Goal: Task Accomplishment & Management: Manage account settings

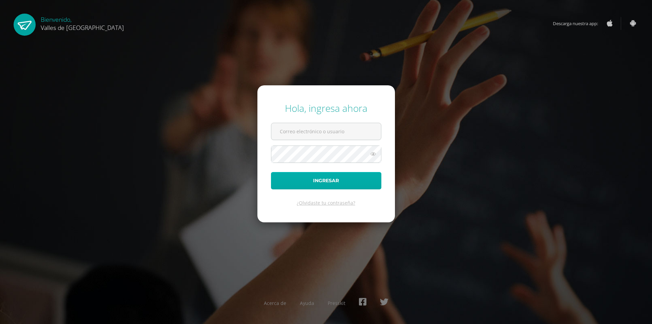
type input "[EMAIL_ADDRESS][DOMAIN_NAME]"
click at [328, 183] on button "Ingresar" at bounding box center [326, 180] width 110 height 17
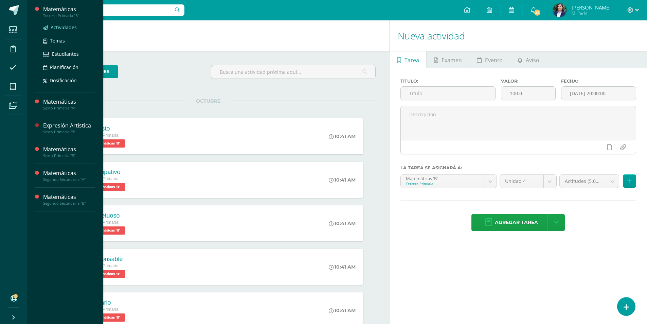
click at [58, 27] on span "Actividades" at bounding box center [64, 27] width 26 height 6
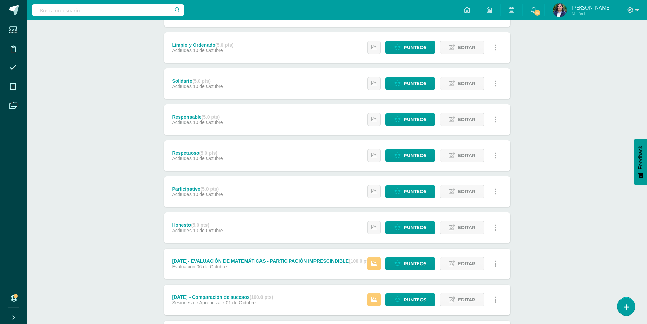
scroll to position [255, 0]
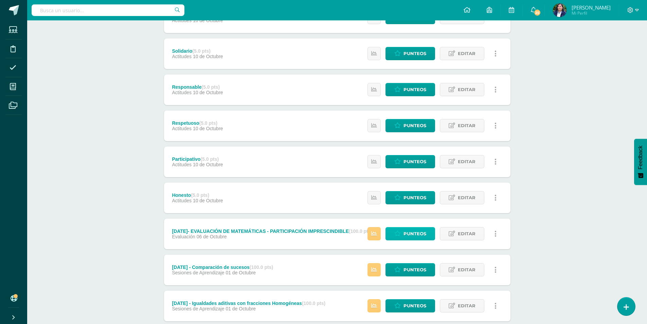
click at [419, 233] on span "Punteos" at bounding box center [415, 233] width 23 height 13
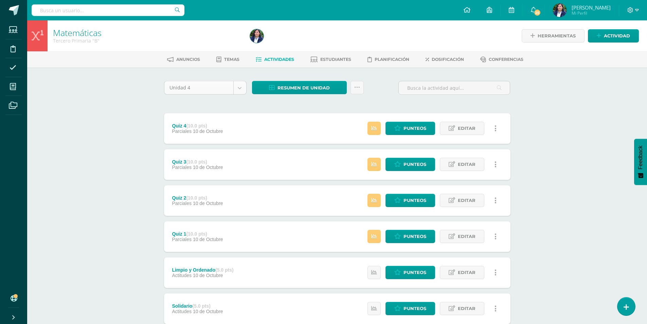
click at [240, 87] on body "Estudiantes Disciplina Asistencia Mis cursos Archivos Soporte Ayuda Reportar un…" at bounding box center [323, 255] width 647 height 511
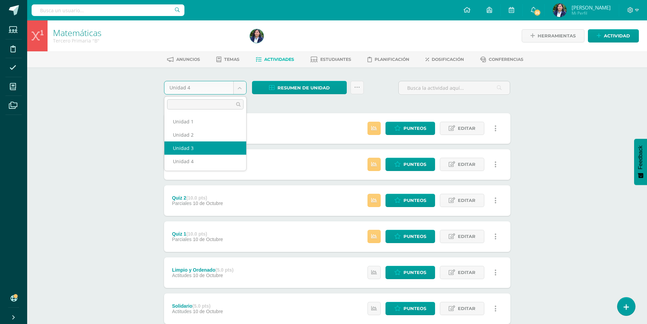
select select "Unidad 3"
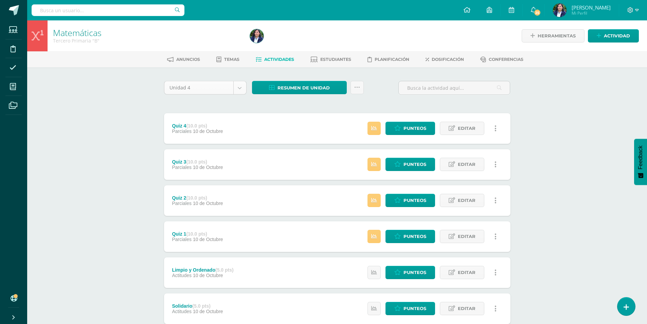
click at [238, 90] on body "Estudiantes Disciplina Asistencia Mis cursos Archivos Soporte Ayuda Reportar un…" at bounding box center [323, 255] width 647 height 511
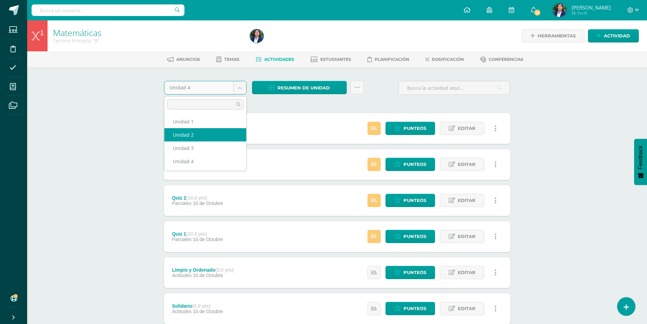
select select "Unidad 2"
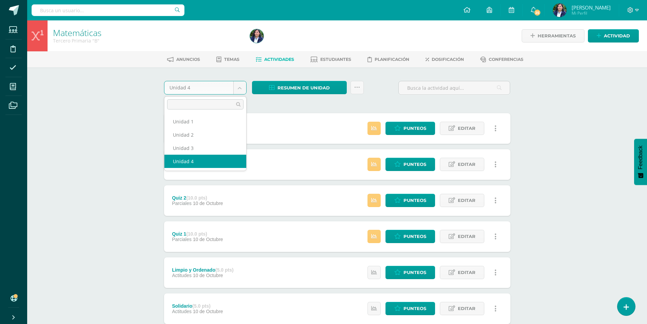
click at [235, 87] on body "Estudiantes Disciplina Asistencia Mis cursos Archivos Soporte Ayuda Reportar un…" at bounding box center [323, 255] width 647 height 511
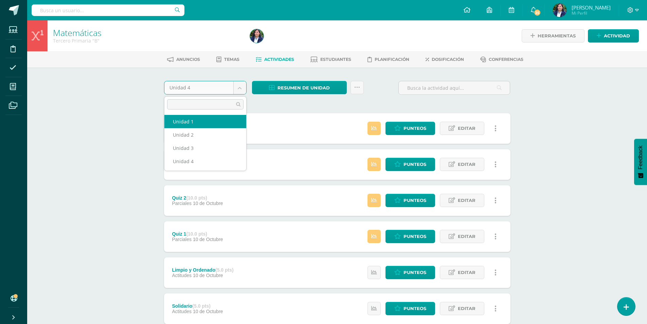
select select "Unidad 1"
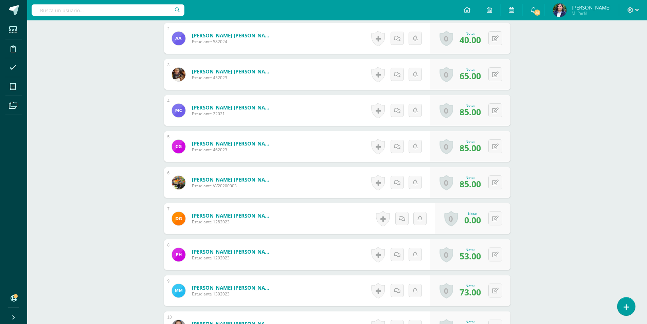
scroll to position [156, 0]
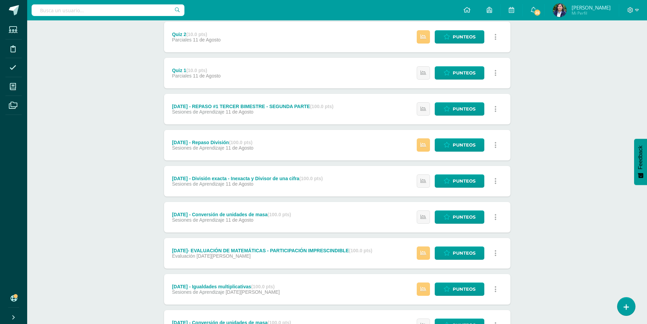
scroll to position [425, 0]
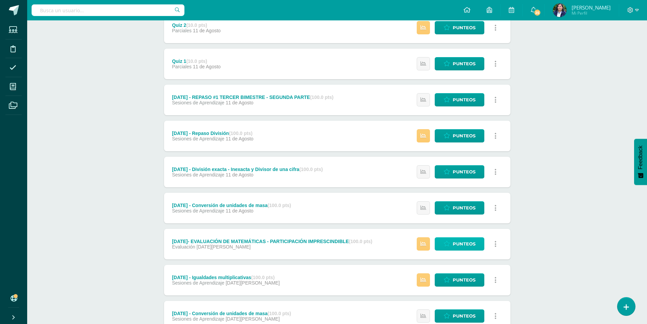
click at [453, 243] on span "Punteos" at bounding box center [464, 244] width 23 height 13
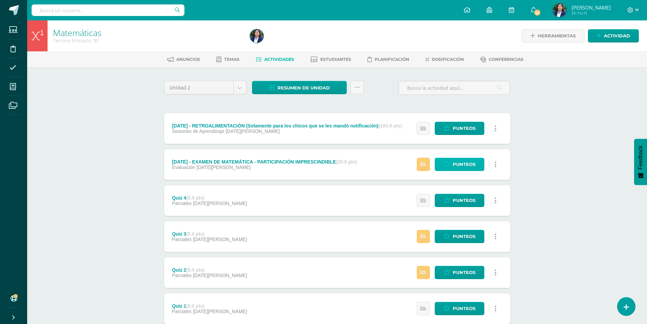
click at [461, 165] on span "Punteos" at bounding box center [464, 164] width 23 height 13
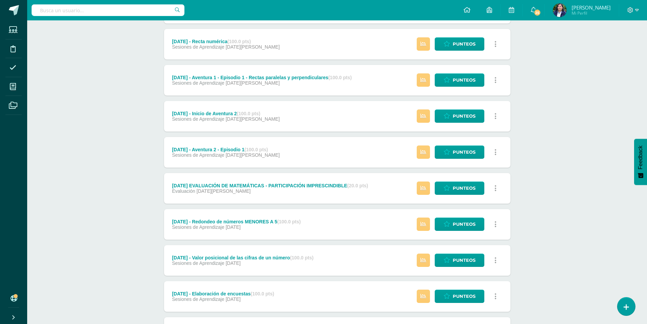
scroll to position [663, 0]
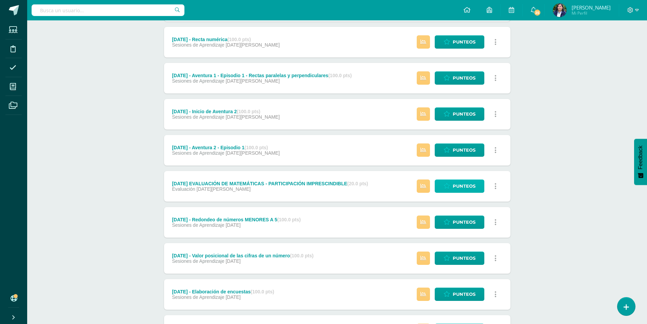
click at [459, 188] on span "Punteos" at bounding box center [464, 186] width 23 height 13
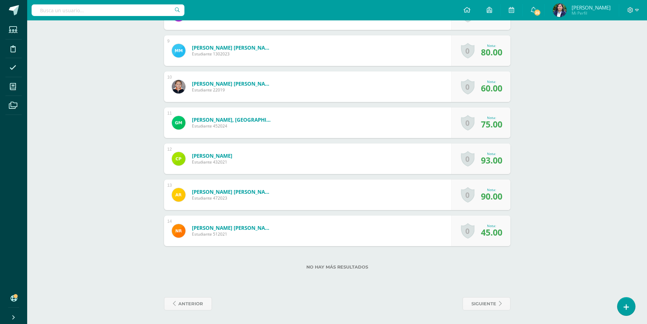
scroll to position [285, 0]
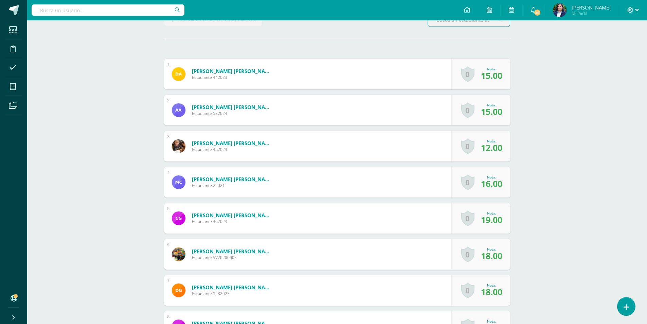
scroll to position [115, 0]
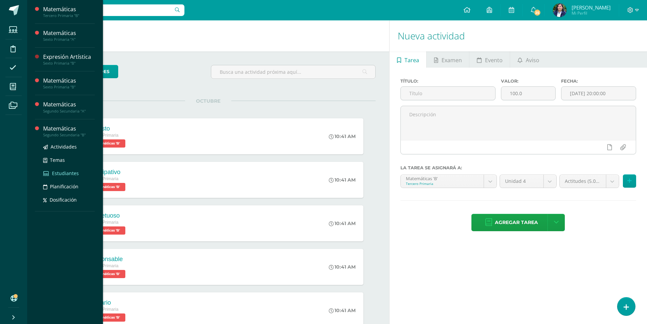
click at [60, 173] on span "Estudiantes" at bounding box center [65, 173] width 27 height 6
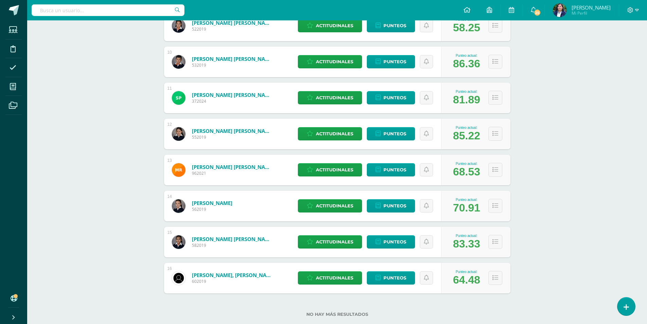
scroll to position [440, 0]
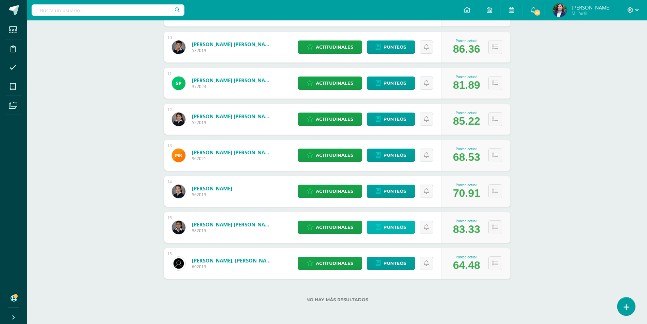
click at [388, 227] on span "Punteos" at bounding box center [395, 227] width 23 height 13
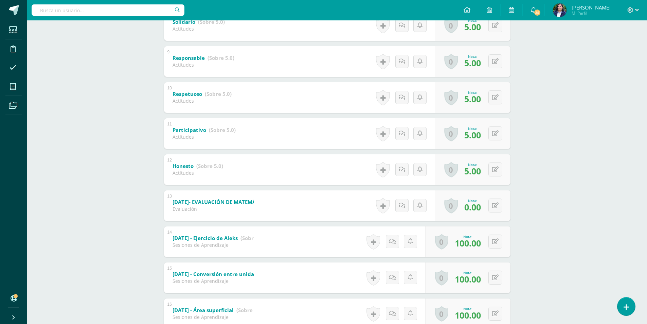
scroll to position [413, 0]
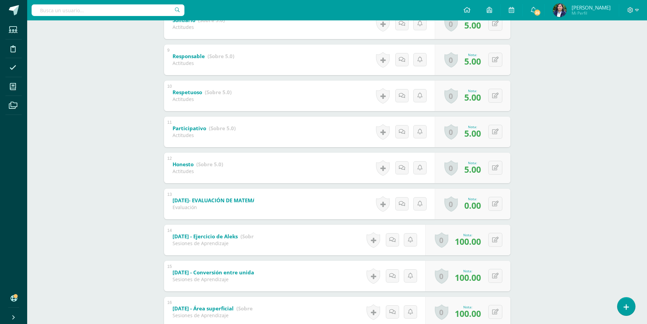
click at [479, 206] on span "0.00" at bounding box center [472, 205] width 17 height 12
click at [494, 204] on button at bounding box center [500, 204] width 14 height 14
type input "100"
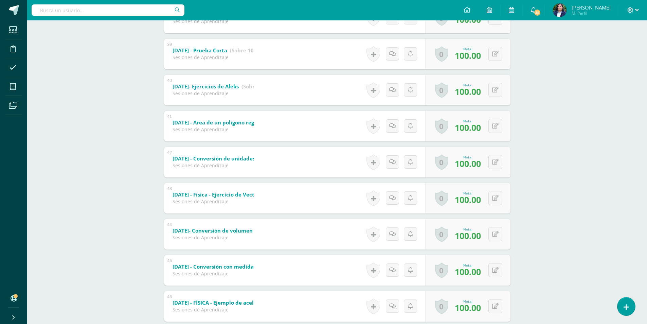
scroll to position [1410, 0]
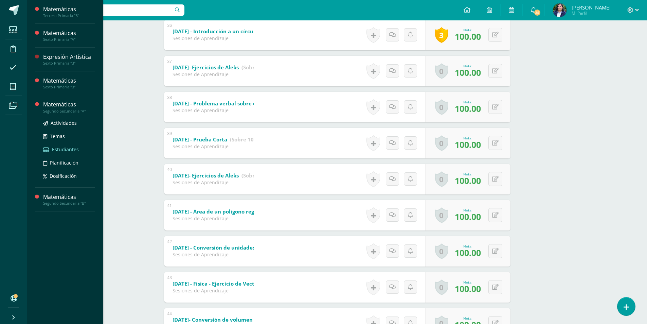
click at [64, 147] on span "Estudiantes" at bounding box center [65, 149] width 27 height 6
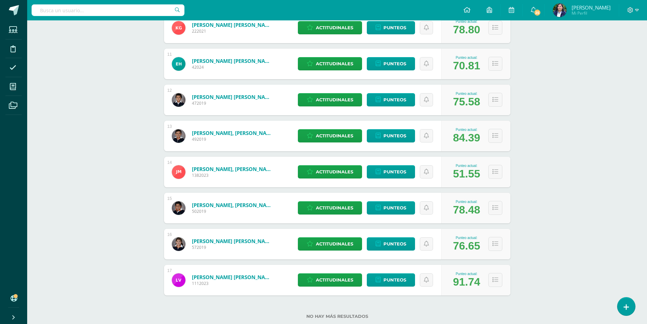
scroll to position [476, 0]
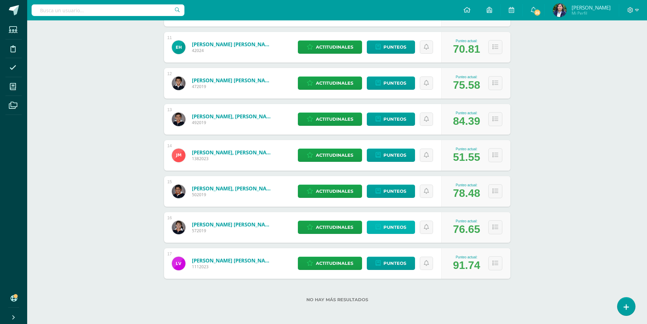
click at [398, 229] on span "Punteos" at bounding box center [395, 227] width 23 height 13
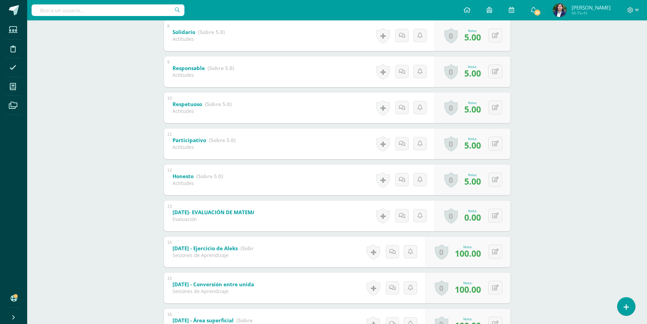
scroll to position [413, 0]
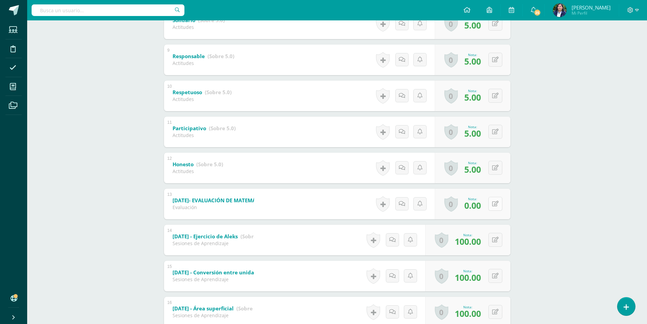
click at [494, 203] on button at bounding box center [496, 204] width 14 height 14
type input "100"
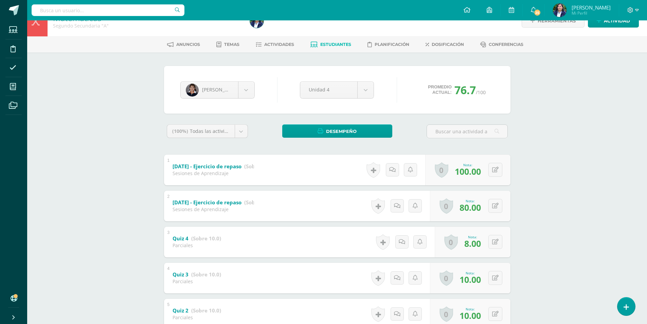
scroll to position [0, 0]
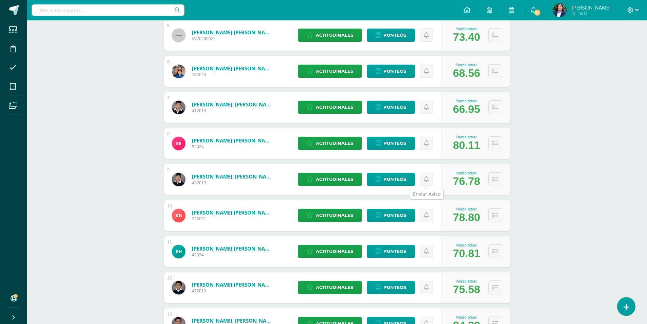
scroll to position [102, 0]
